Goal: Task Accomplishment & Management: Manage account settings

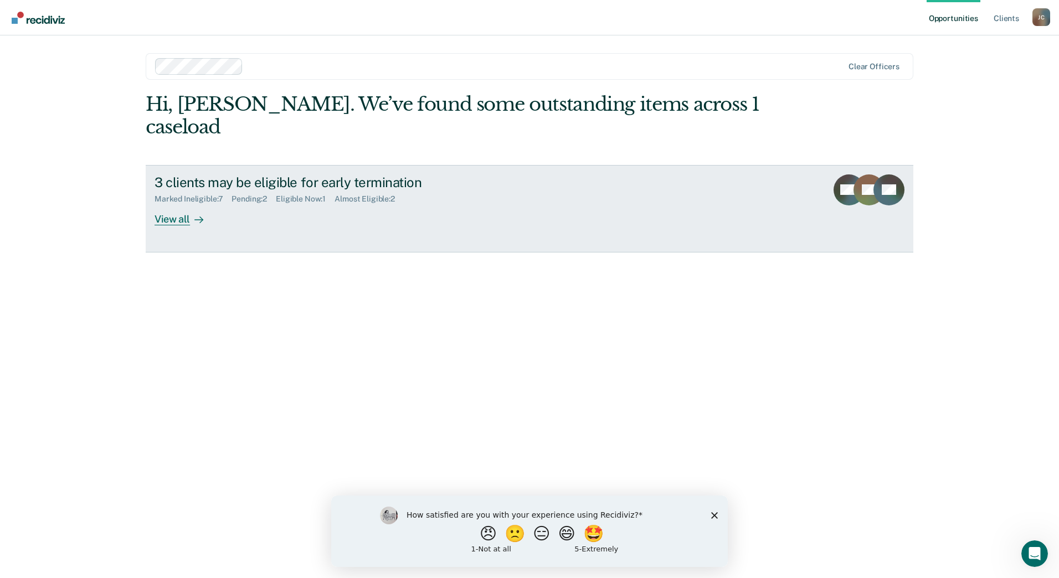
click at [156, 204] on div "View all" at bounding box center [186, 215] width 62 height 22
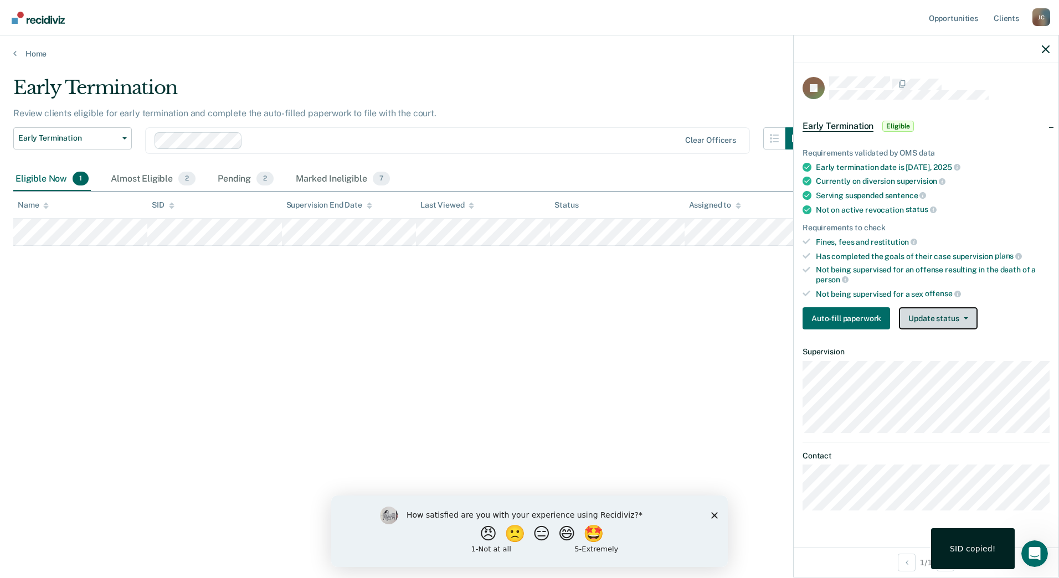
click at [911, 316] on button "Update status" at bounding box center [938, 318] width 78 height 22
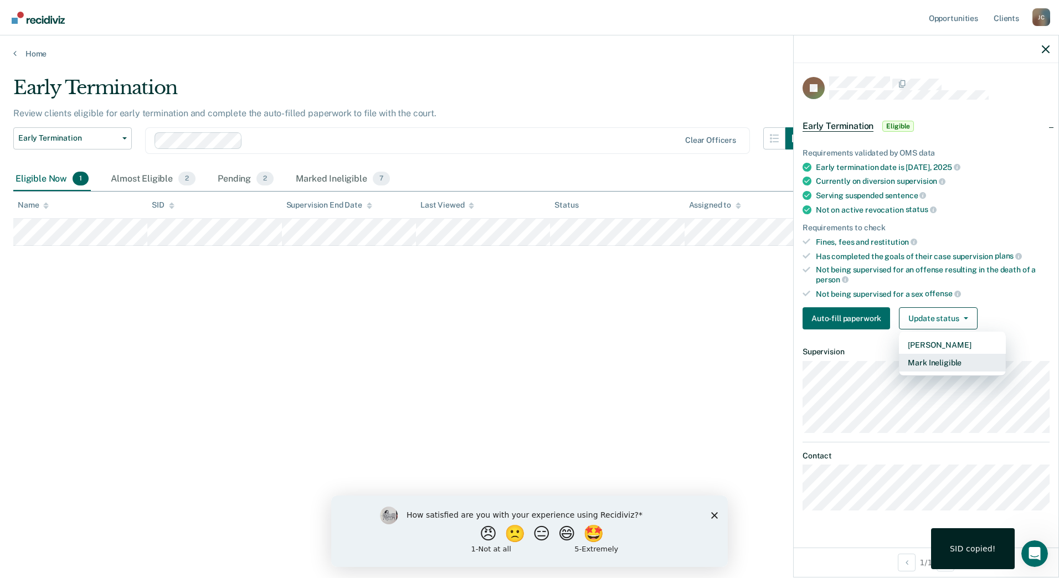
click at [922, 361] on button "Mark Ineligible" at bounding box center [952, 363] width 107 height 18
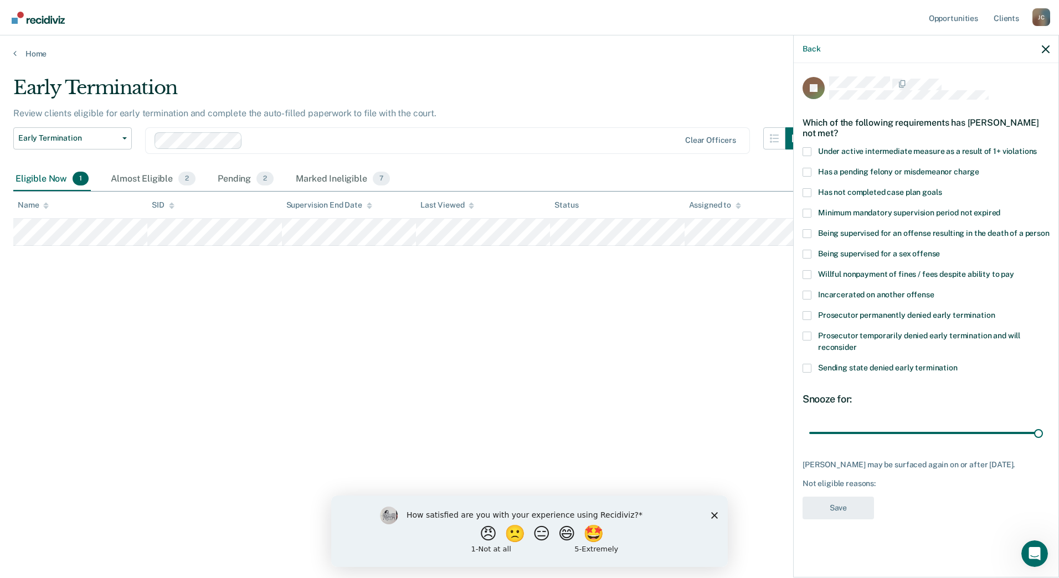
drag, startPoint x: 849, startPoint y: 435, endPoint x: 1049, endPoint y: 445, distance: 200.2
type input "180"
click at [1043, 443] on input "range" at bounding box center [926, 432] width 234 height 19
click at [806, 169] on span at bounding box center [807, 172] width 9 height 9
click at [979, 168] on input "Has a pending felony or misdemeanor charge" at bounding box center [979, 168] width 0 height 0
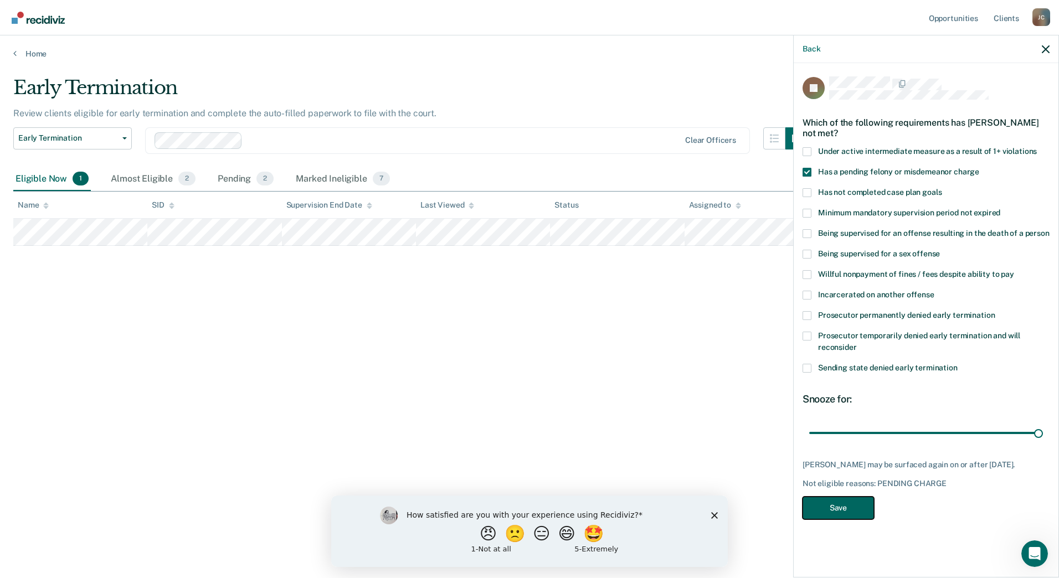
click at [868, 511] on button "Save" at bounding box center [838, 508] width 71 height 23
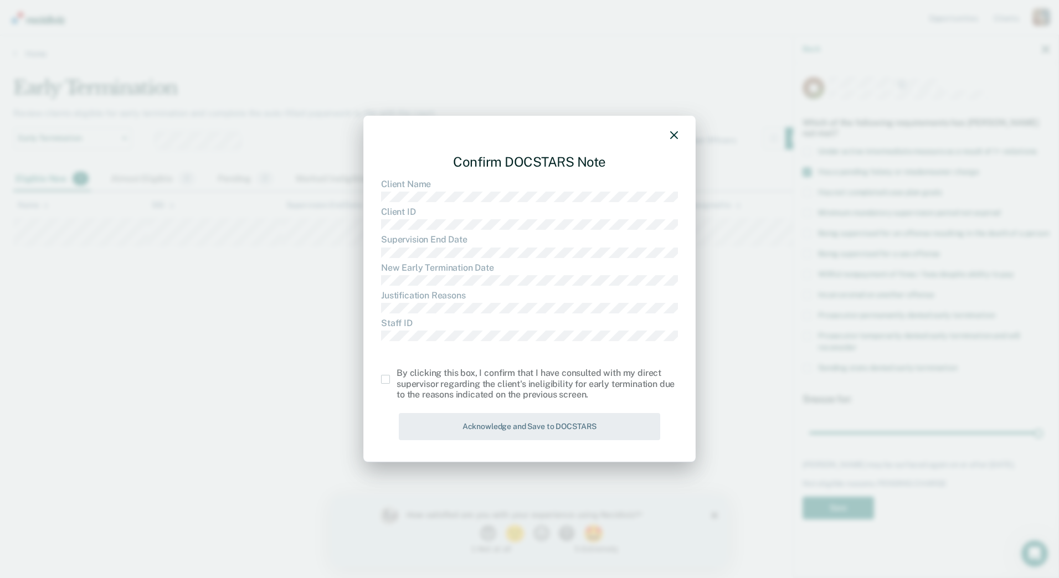
click at [382, 381] on span at bounding box center [385, 379] width 9 height 9
click at [397, 375] on input "checkbox" at bounding box center [397, 375] width 0 height 0
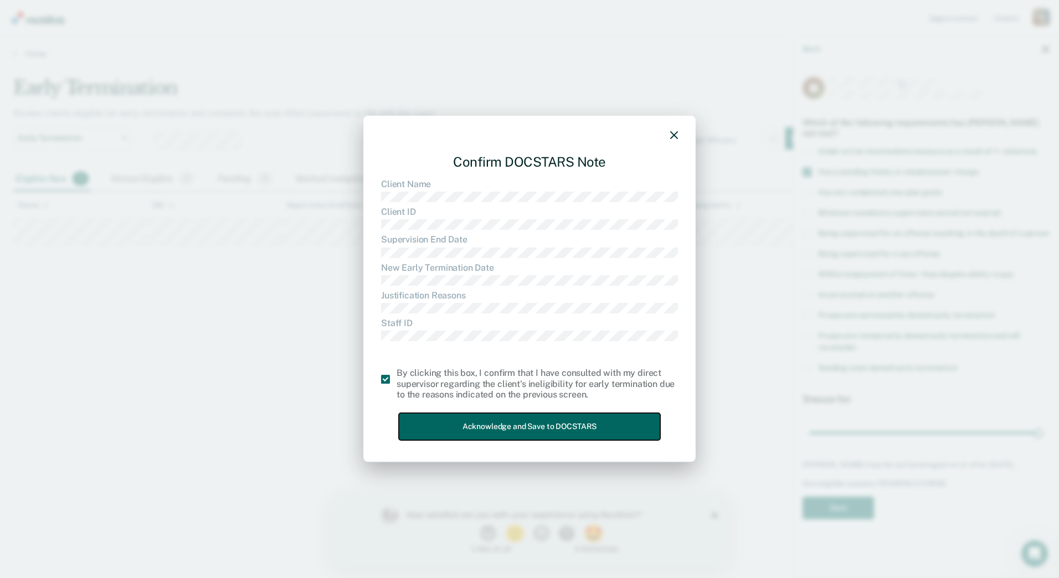
click at [467, 423] on button "Acknowledge and Save to DOCSTARS" at bounding box center [529, 426] width 261 height 27
